Goal: Task Accomplishment & Management: Manage account settings

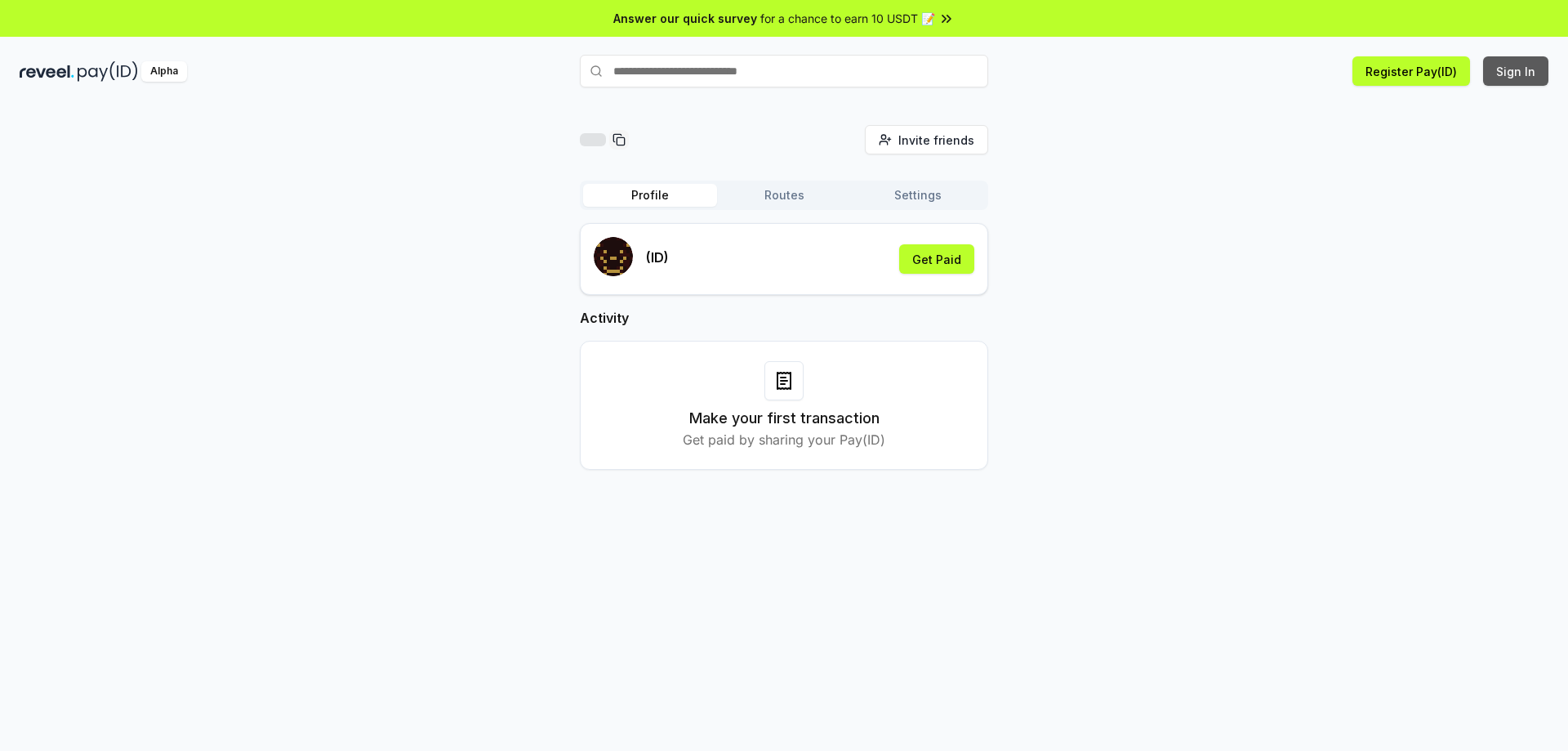
click at [1499, 74] on button "Sign In" at bounding box center [1515, 71] width 65 height 30
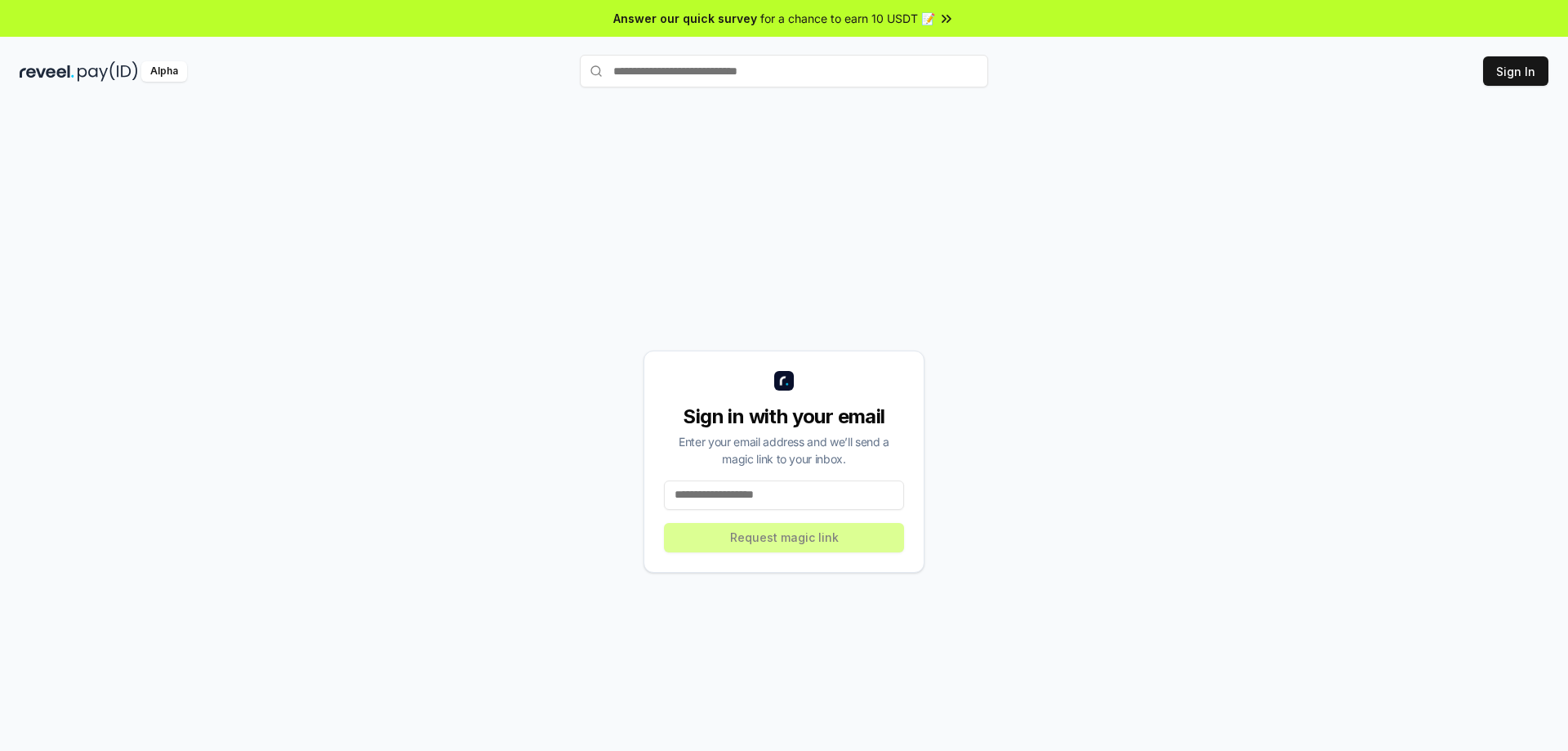
click at [773, 490] on input at bounding box center [784, 495] width 240 height 30
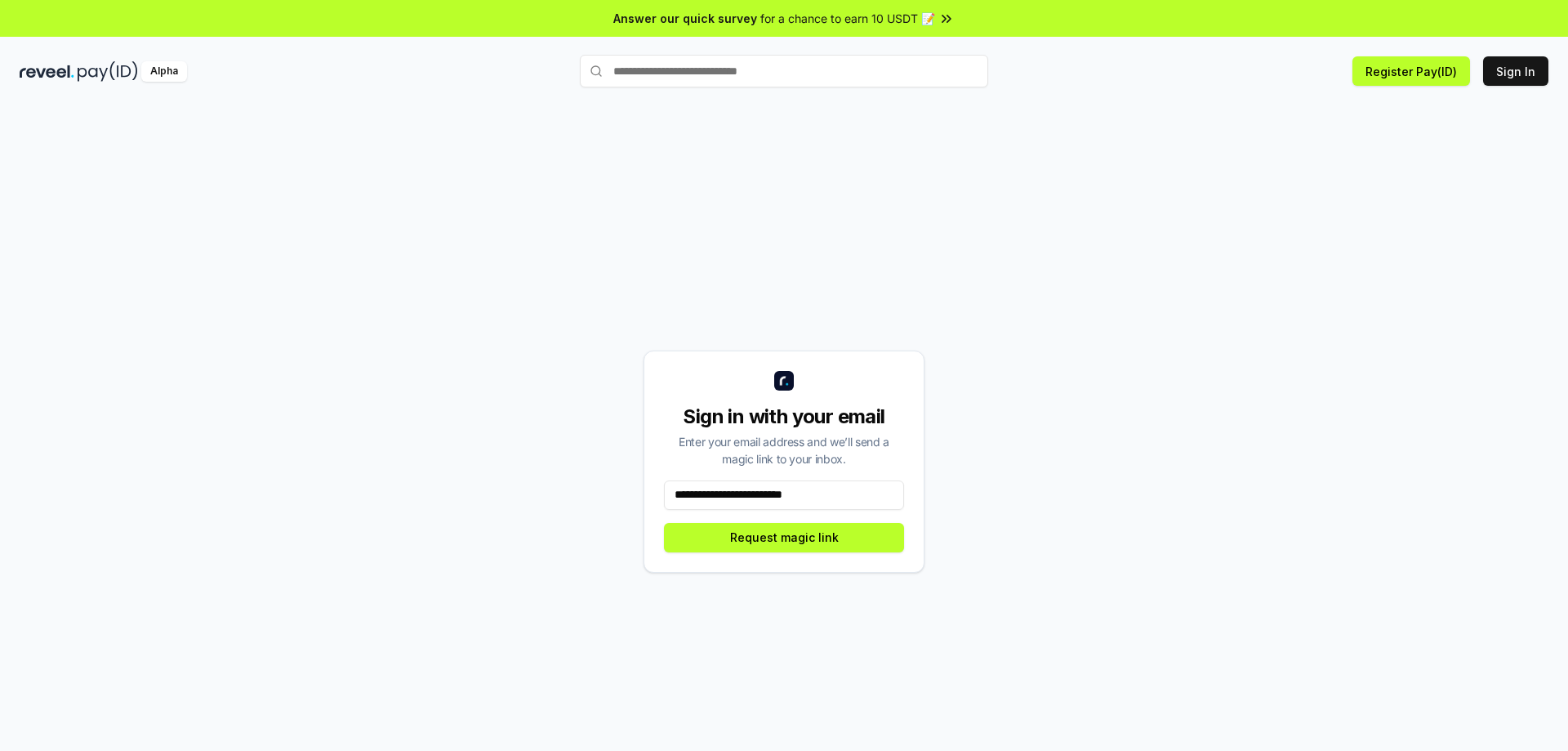
type input "**********"
click at [1518, 74] on button "Sign In" at bounding box center [1515, 71] width 65 height 30
click at [713, 515] on div "Sign in with your email Enter your email address and we’ll send a magic link to…" at bounding box center [784, 462] width 281 height 222
click at [719, 496] on input at bounding box center [784, 495] width 240 height 30
click at [723, 486] on input at bounding box center [784, 495] width 240 height 30
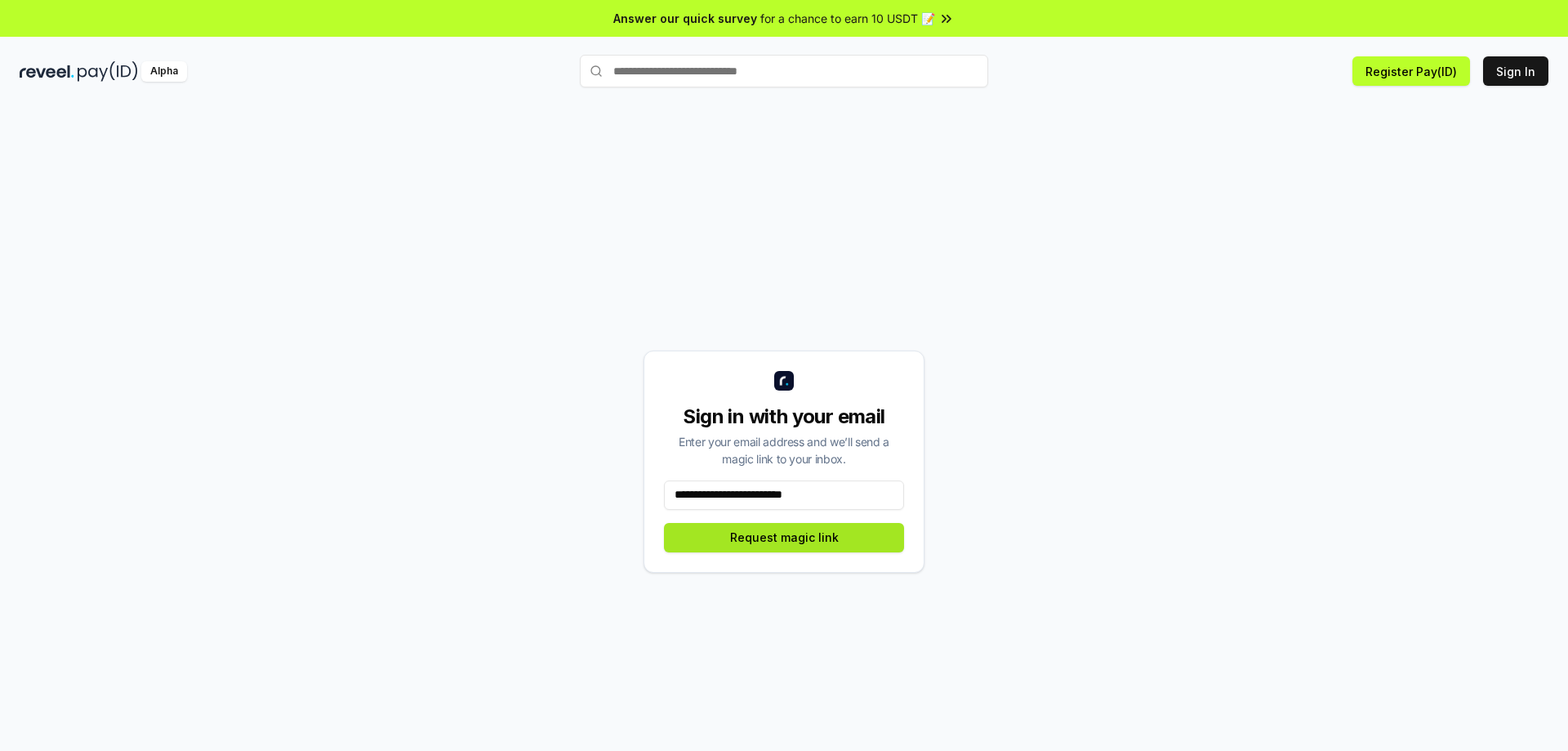
type input "**********"
click at [775, 544] on button "Request magic link" at bounding box center [784, 538] width 240 height 30
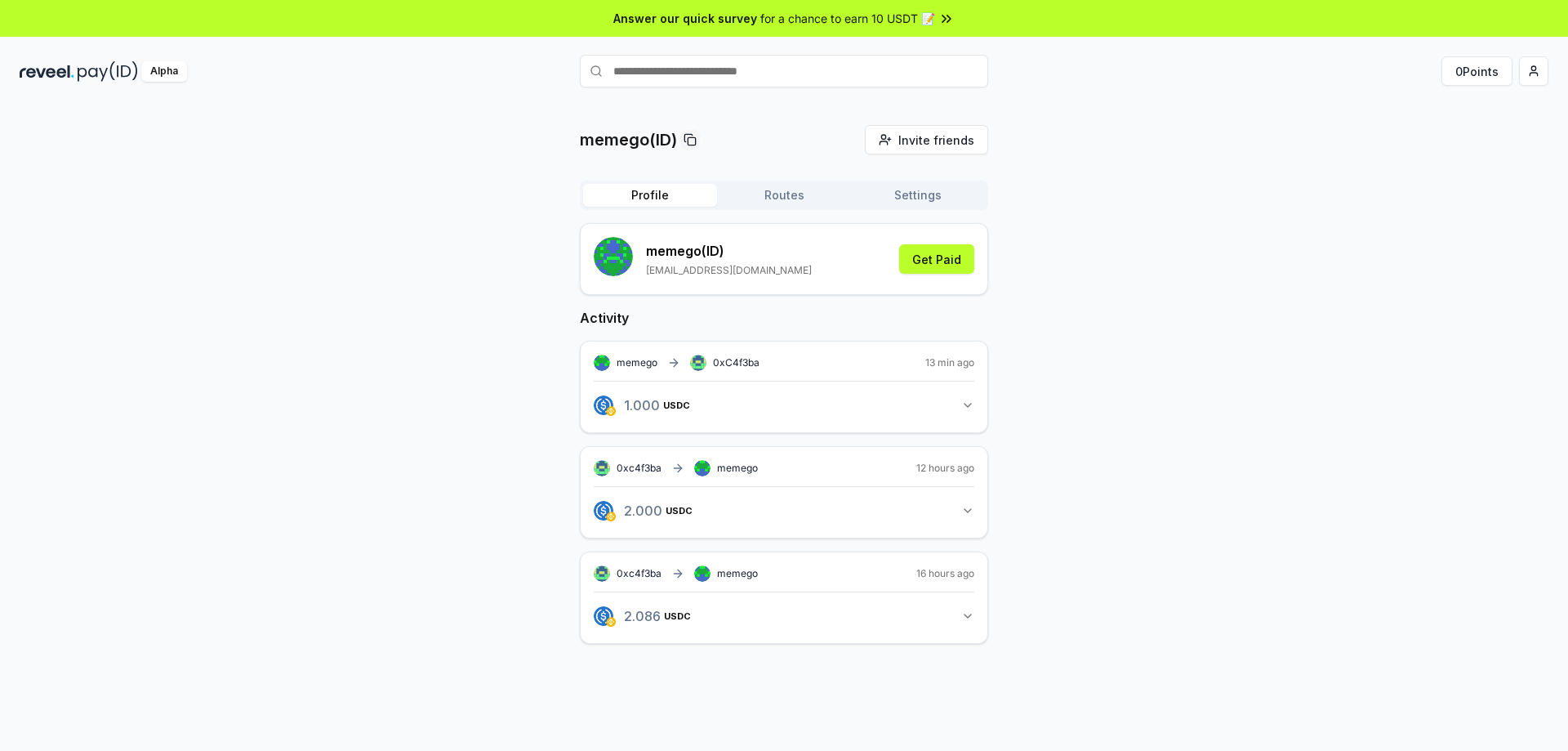
click at [1285, 261] on div "memego(ID) Invite friends Invite Profile Routes Settings memego (ID) [EMAIL_ADD…" at bounding box center [784, 397] width 1529 height 545
click at [441, 124] on div "memego(ID) Invite friends Invite Profile Routes Settings memego (ID) [EMAIL_ADD…" at bounding box center [784, 445] width 1568 height 706
